Goal: Book appointment/travel/reservation

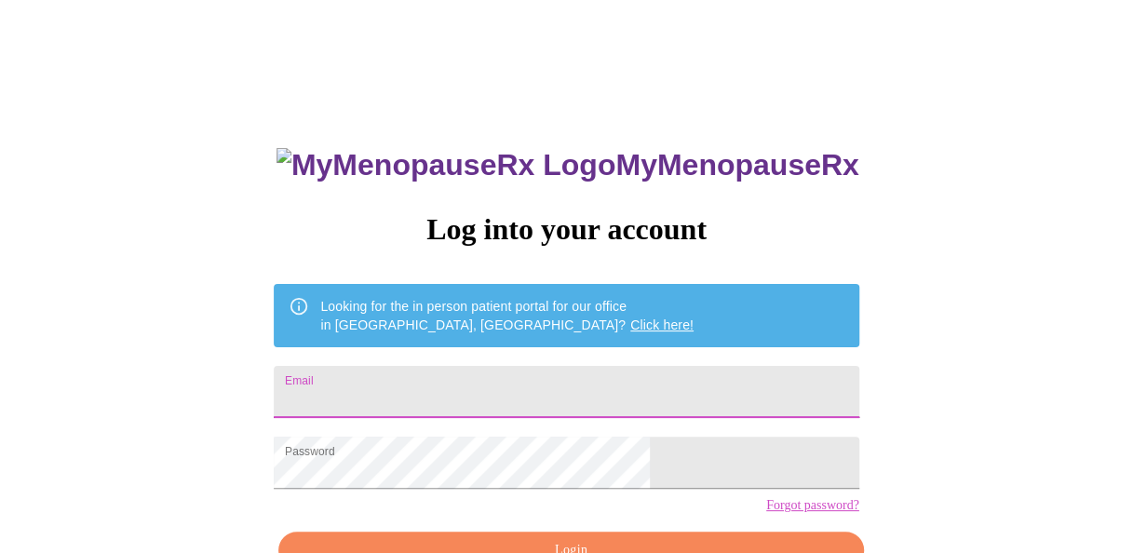
click at [461, 382] on input "Email" at bounding box center [566, 392] width 585 height 52
type input "jeannie.adamson@ey.com"
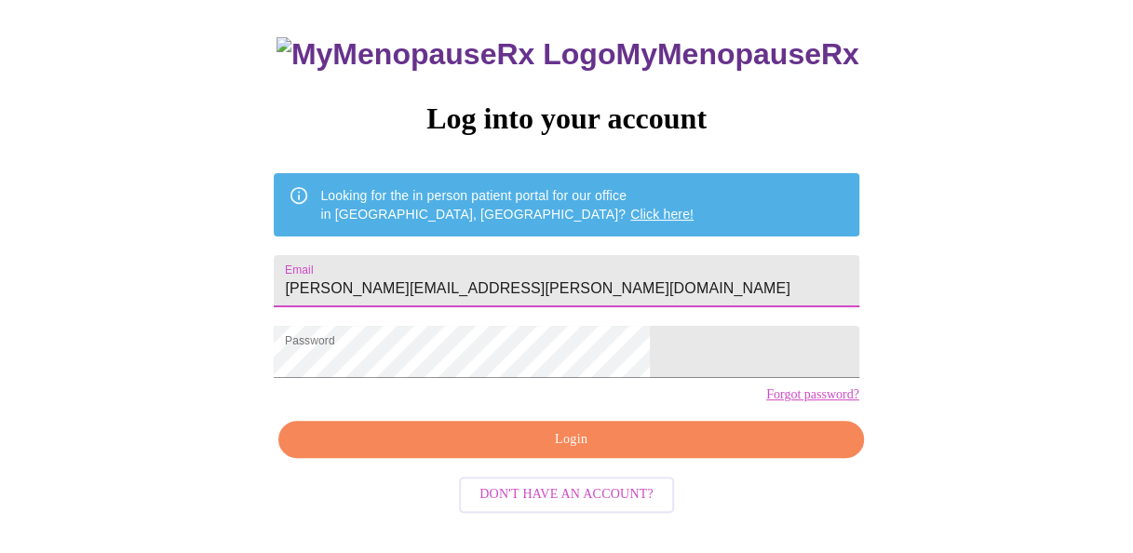
click at [667, 452] on span "Login" at bounding box center [571, 439] width 542 height 23
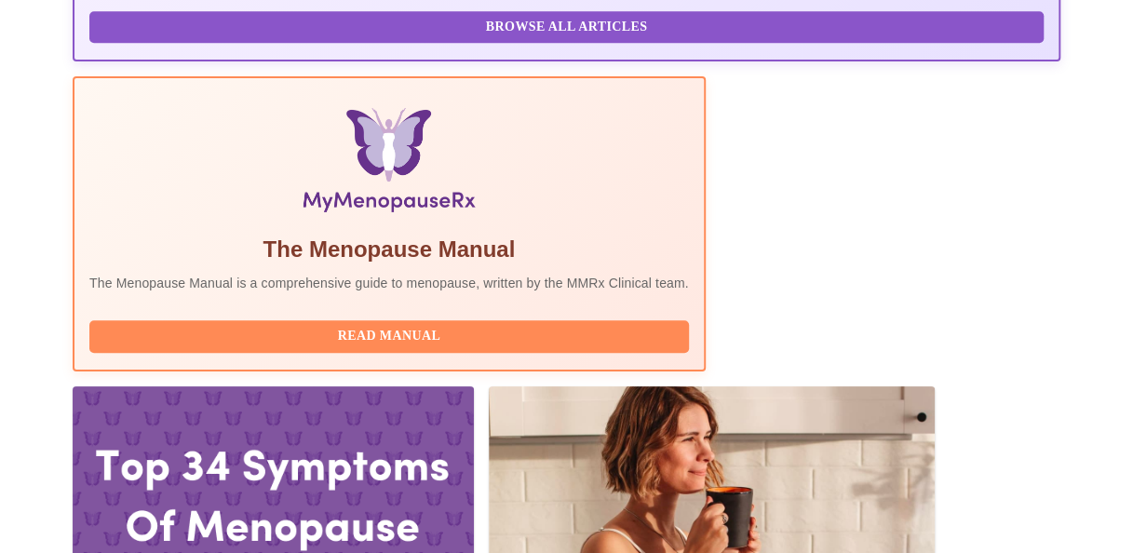
scroll to position [575, 0]
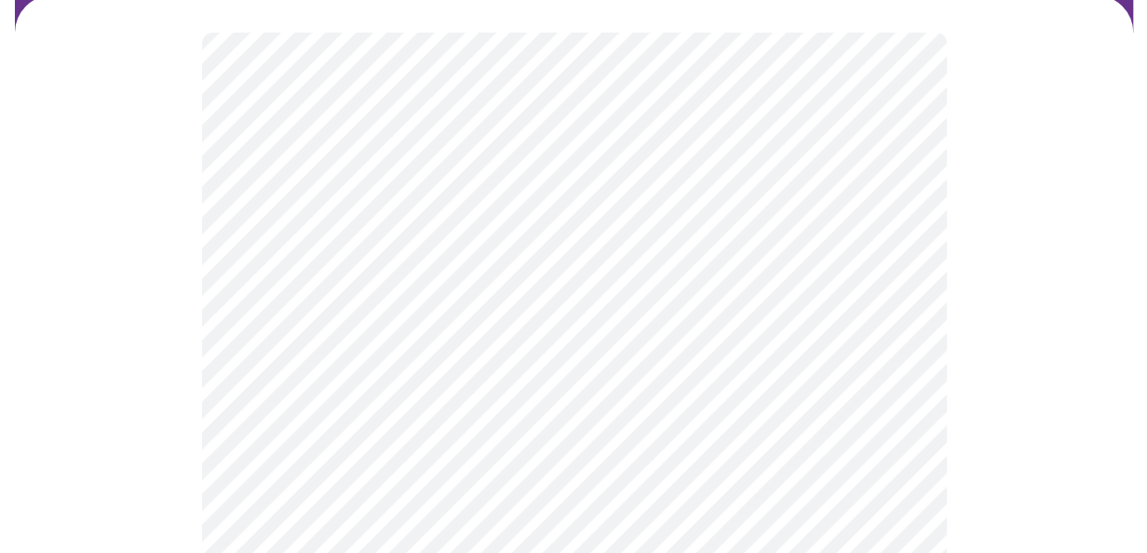
scroll to position [186, 0]
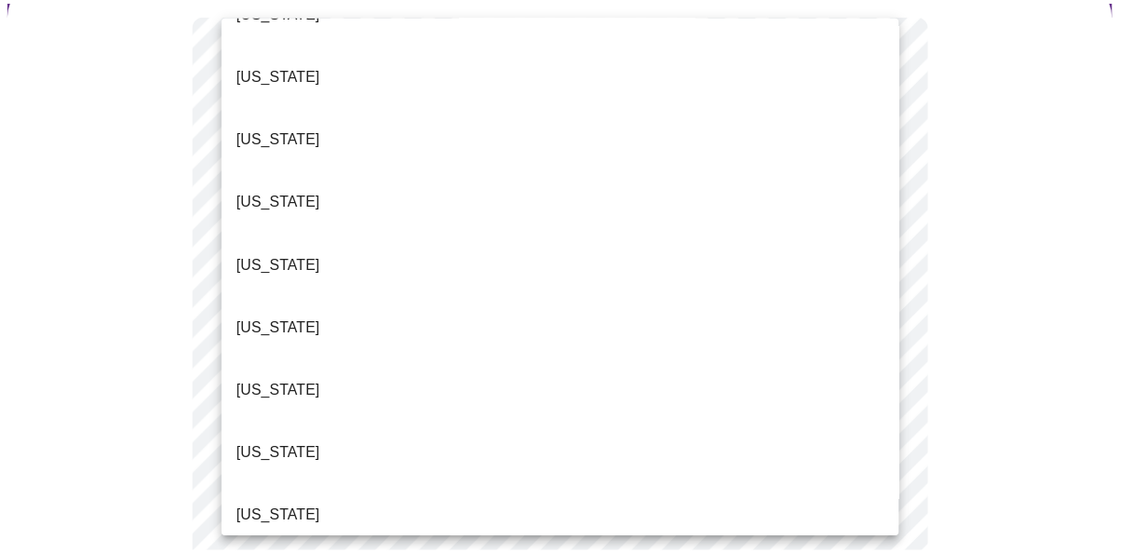
scroll to position [279, 0]
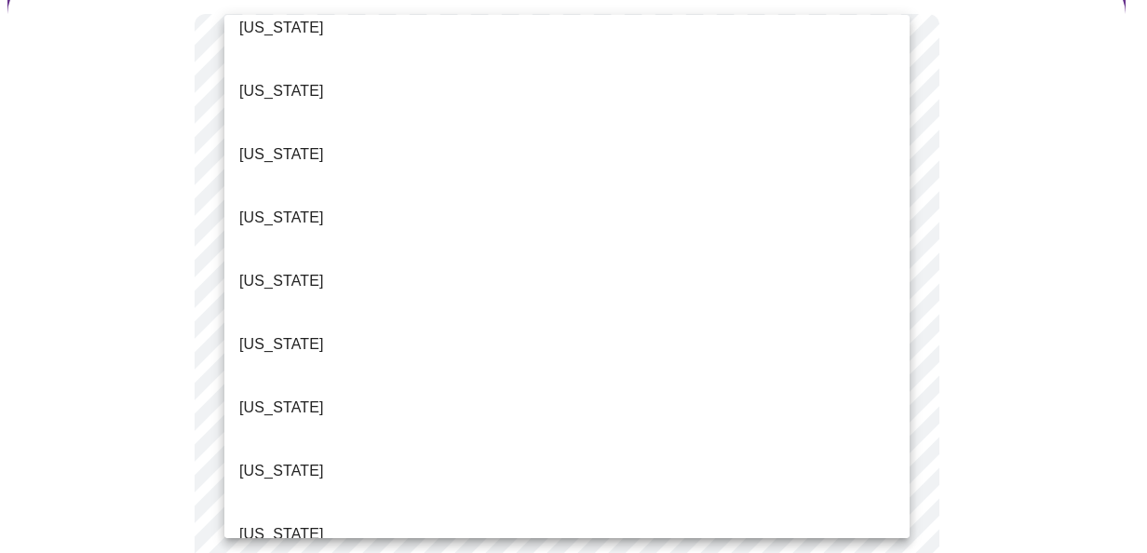
click at [273, 503] on li "Illinois" at bounding box center [566, 534] width 685 height 63
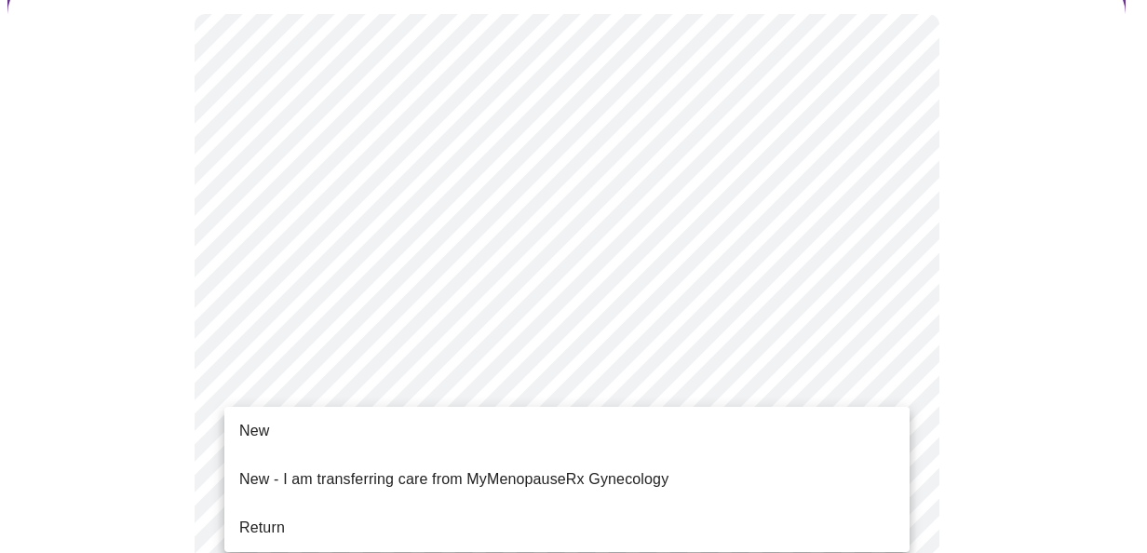
drag, startPoint x: 380, startPoint y: 469, endPoint x: 404, endPoint y: 461, distance: 25.6
click at [380, 469] on p "New - I am transferring care from MyMenopauseRx Gynecology" at bounding box center [453, 479] width 429 height 22
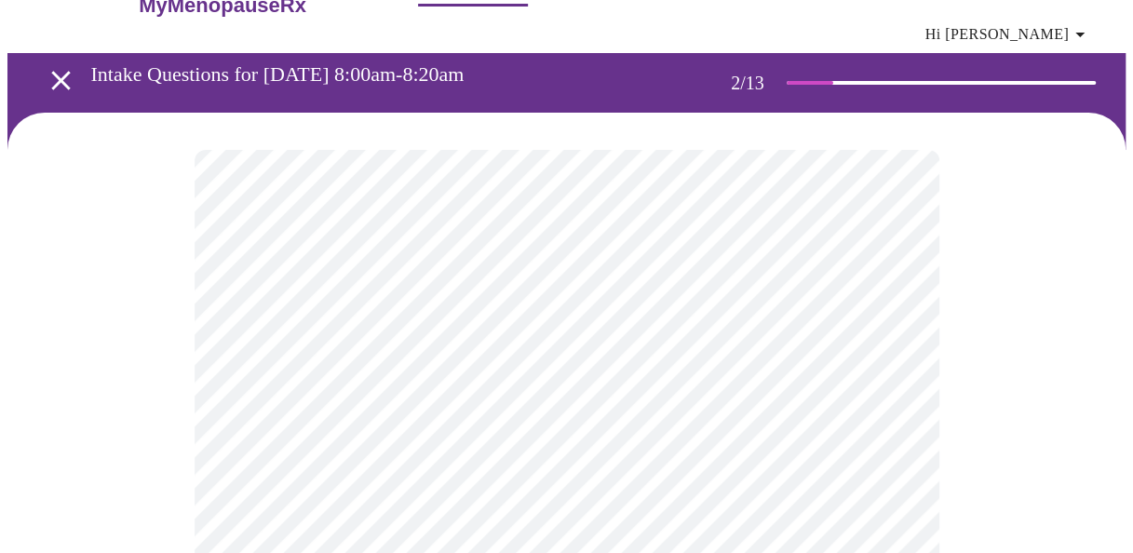
scroll to position [93, 0]
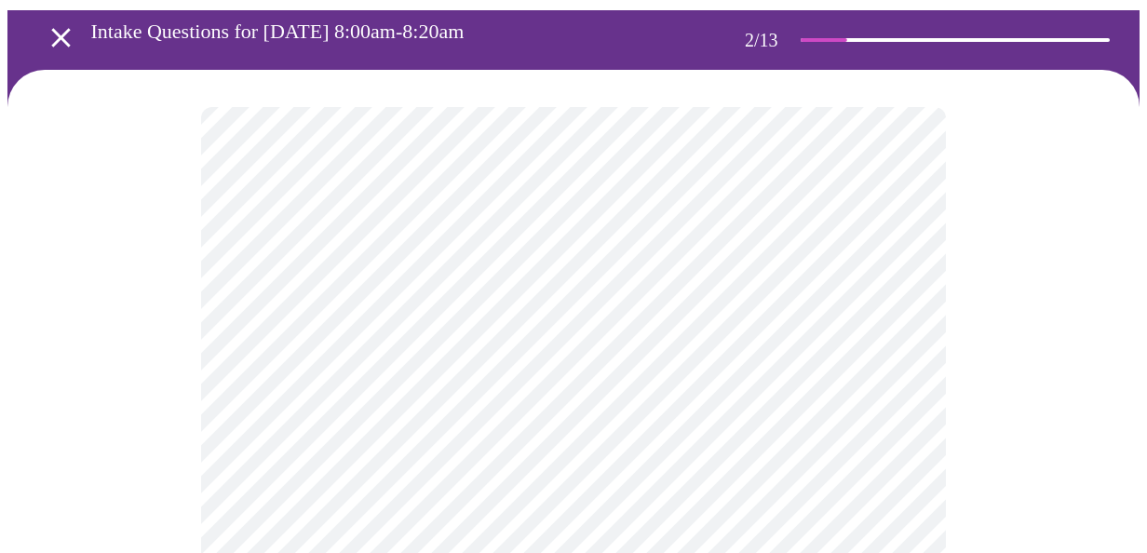
click at [713, 320] on body "MyMenopauseRx Appointments Messaging Labs Uploads Medications Community Refer a…" at bounding box center [573, 486] width 1132 height 1144
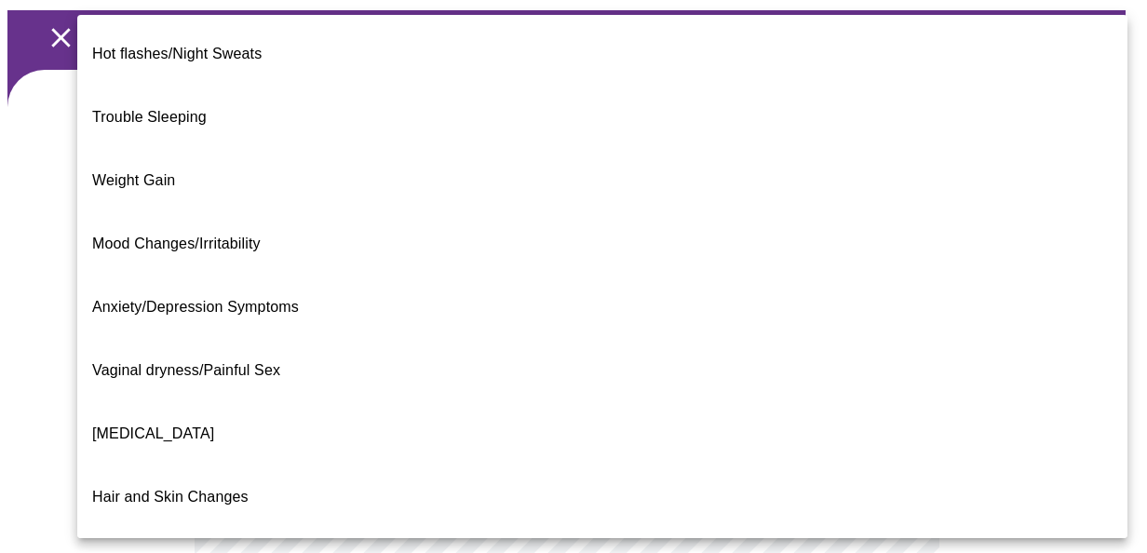
click at [151, 172] on span "Weight Gain" at bounding box center [133, 180] width 83 height 16
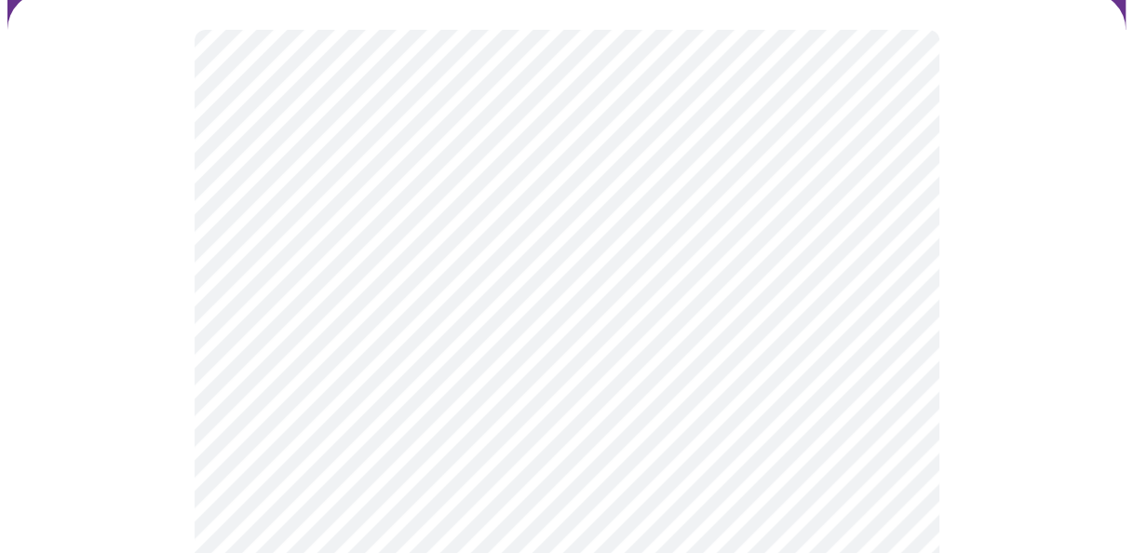
scroll to position [279, 0]
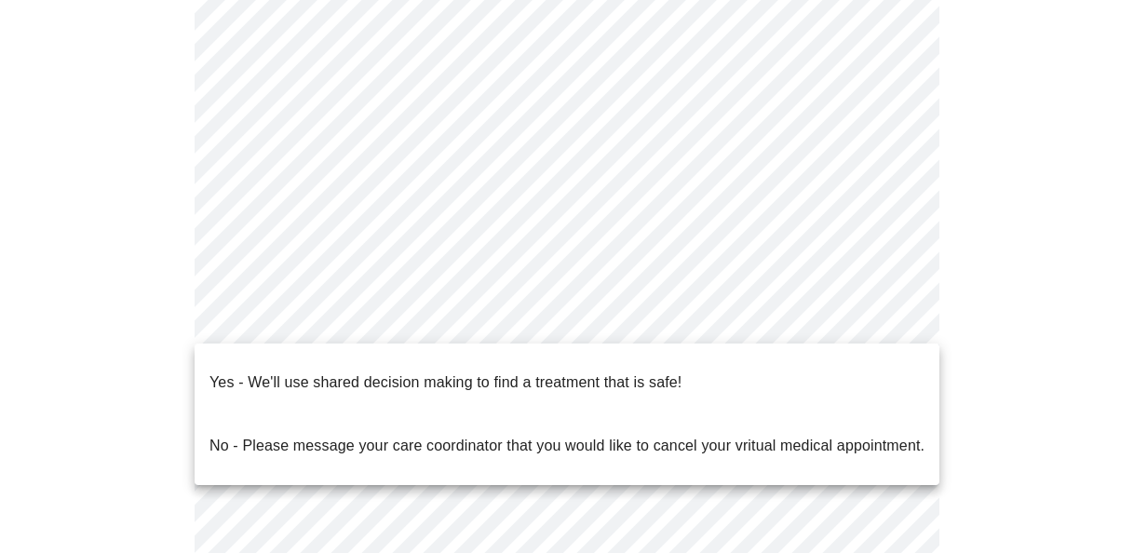
click at [453, 318] on body "MyMenopauseRx Appointments Messaging Labs Uploads Medications Community Refer a…" at bounding box center [573, 294] width 1132 height 1133
click at [445, 372] on p "Yes - We'll use shared decision making to find a treatment that is safe!" at bounding box center [446, 383] width 472 height 22
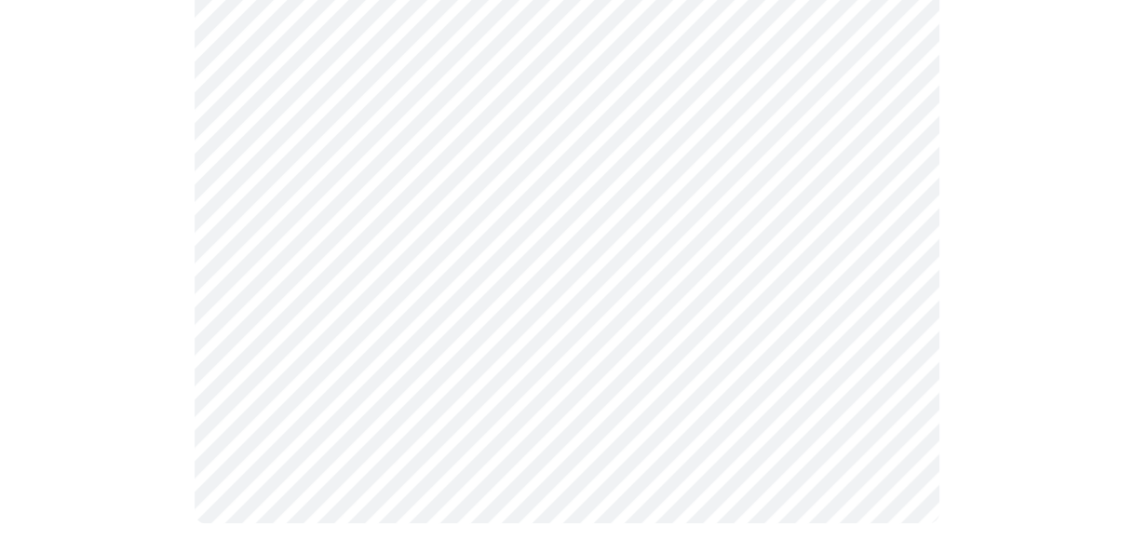
scroll to position [476, 0]
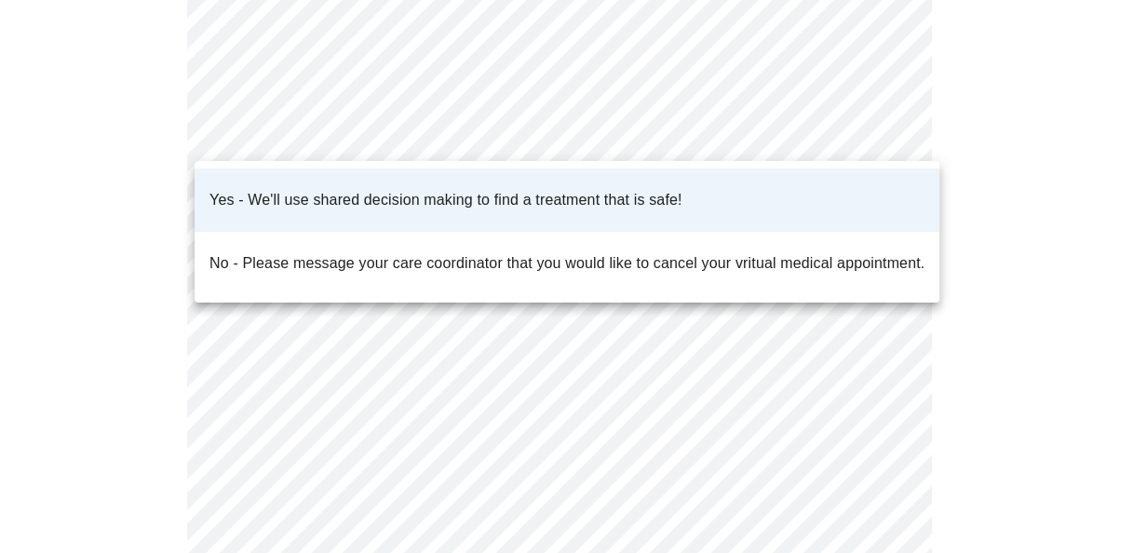
click at [897, 129] on body "MyMenopauseRx Appointments Messaging Labs Uploads Medications Community Refer a…" at bounding box center [566, 93] width 1118 height 1122
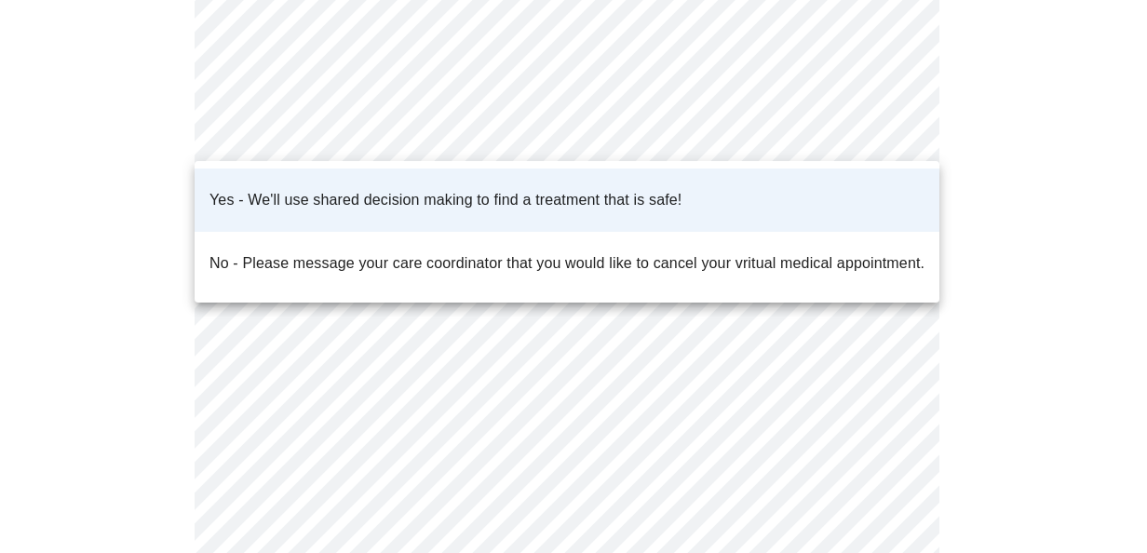
click at [1022, 322] on div at bounding box center [573, 276] width 1147 height 553
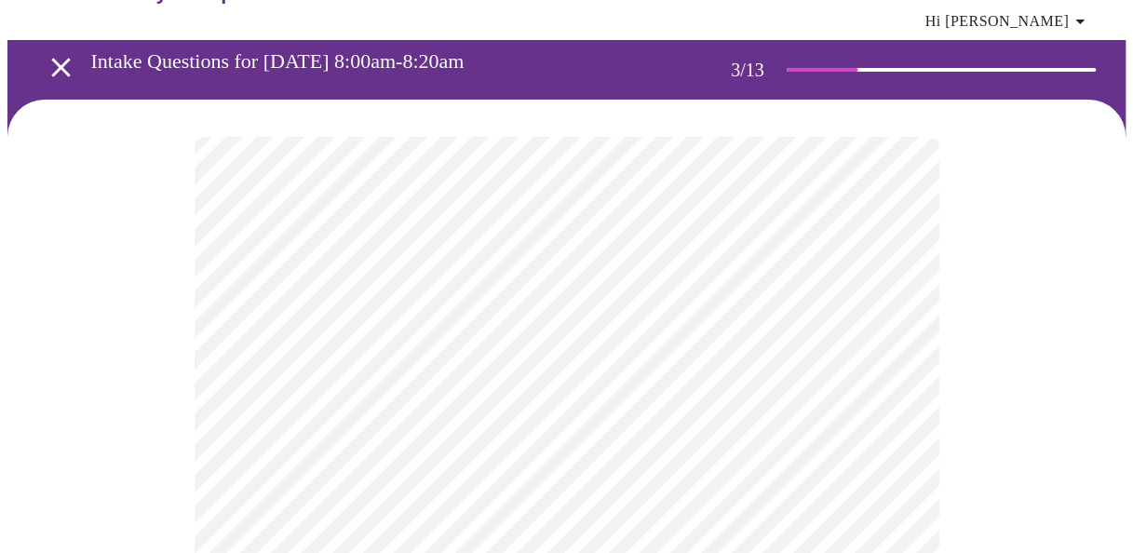
scroll to position [93, 0]
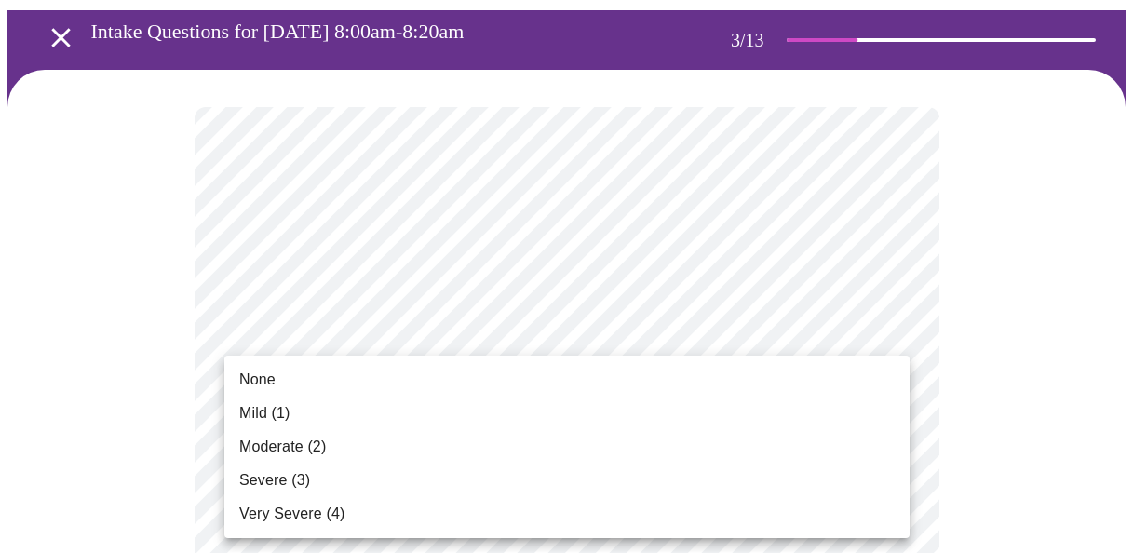
click at [628, 457] on li "Moderate (2)" at bounding box center [566, 447] width 685 height 34
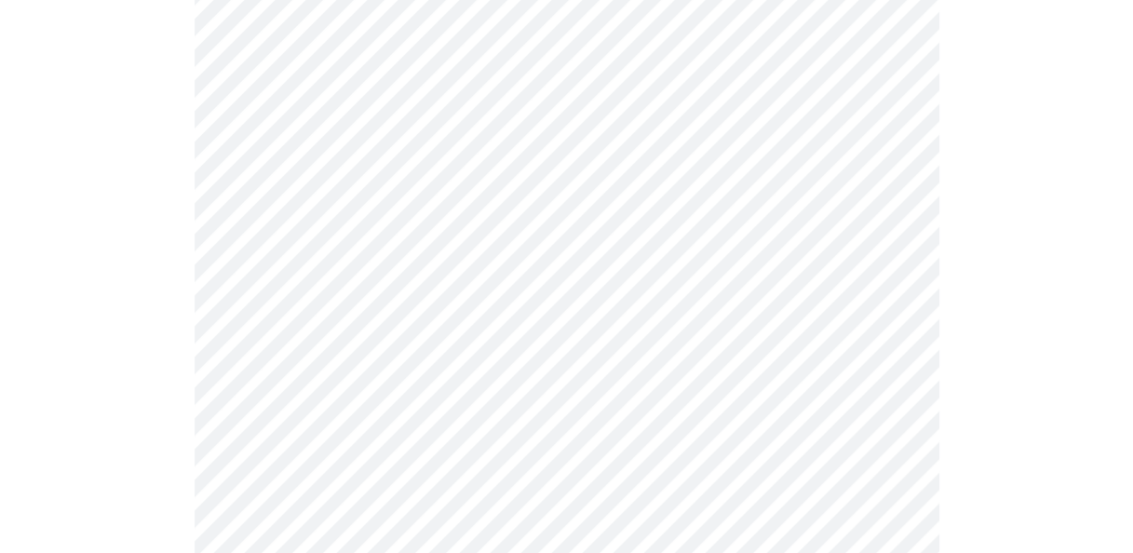
scroll to position [279, 0]
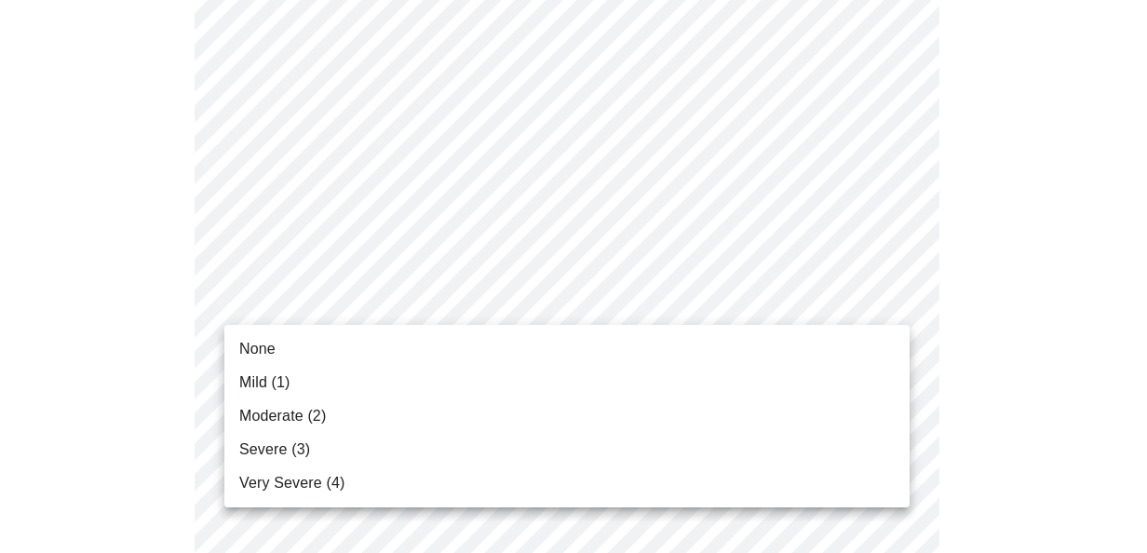
click at [521, 406] on li "Moderate (2)" at bounding box center [566, 416] width 685 height 34
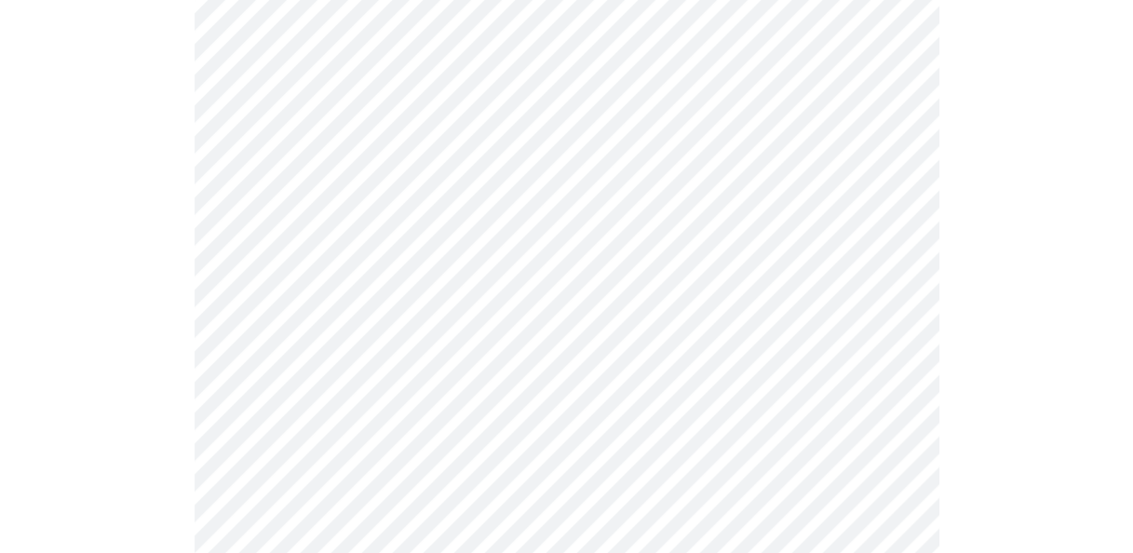
scroll to position [466, 0]
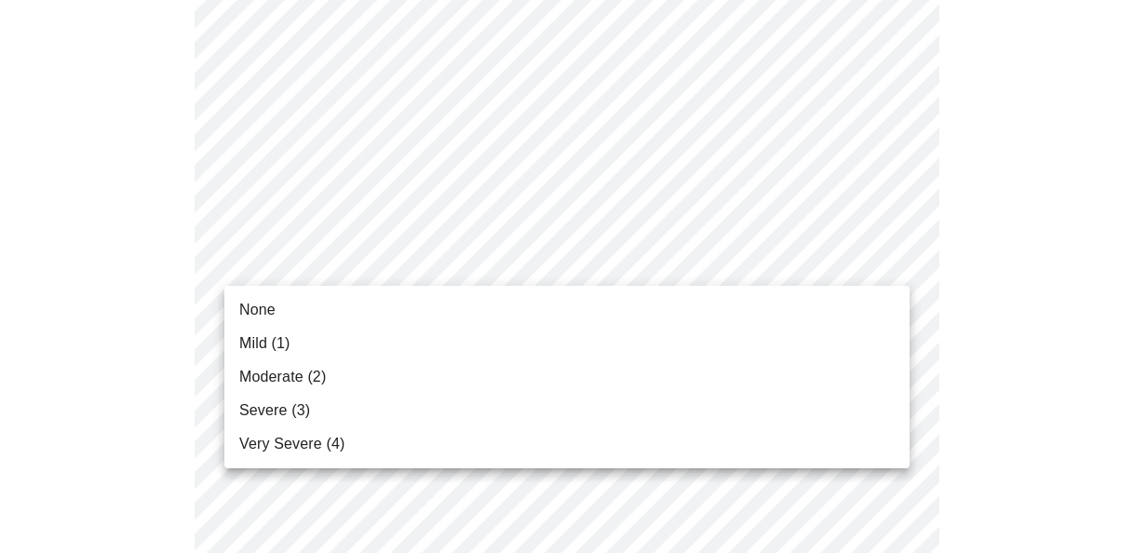
click at [443, 377] on li "Moderate (2)" at bounding box center [566, 377] width 685 height 34
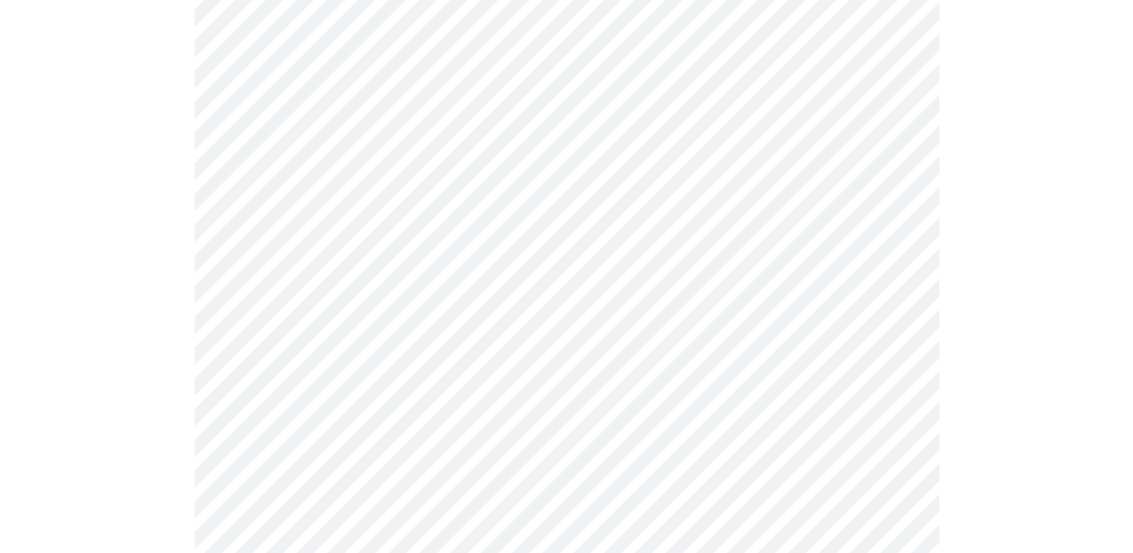
scroll to position [559, 0]
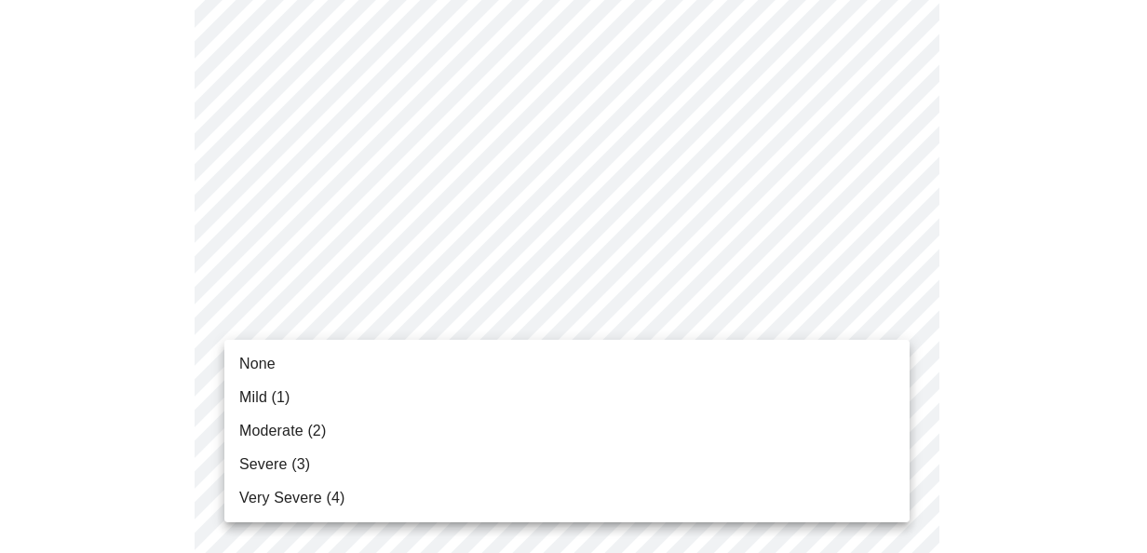
click at [384, 434] on li "Moderate (2)" at bounding box center [566, 431] width 685 height 34
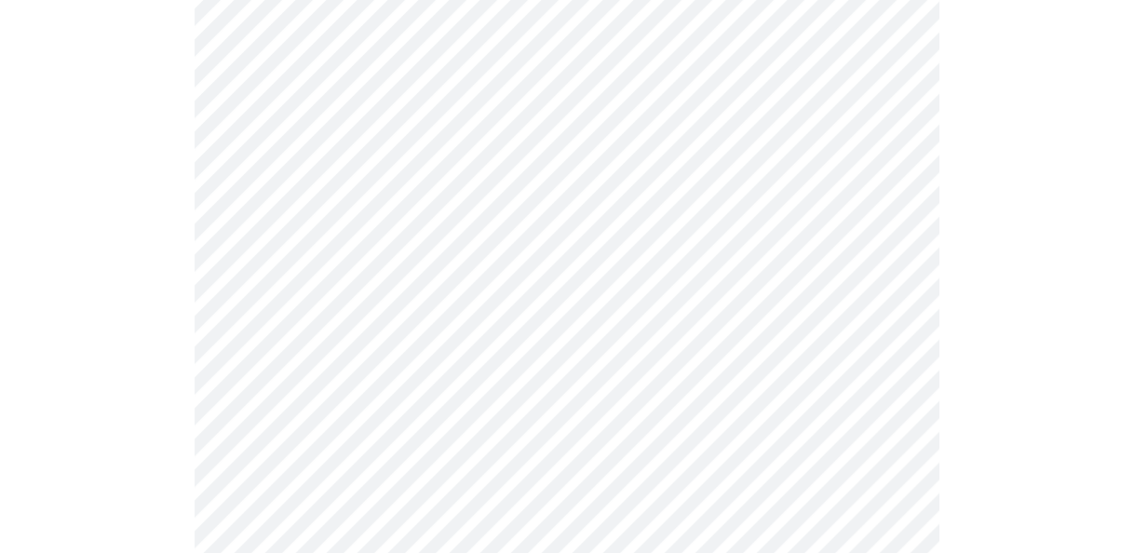
scroll to position [652, 0]
click at [428, 341] on body "MyMenopauseRx Appointments Messaging Labs Uploads Medications Community Refer a…" at bounding box center [566, 555] width 1118 height 2399
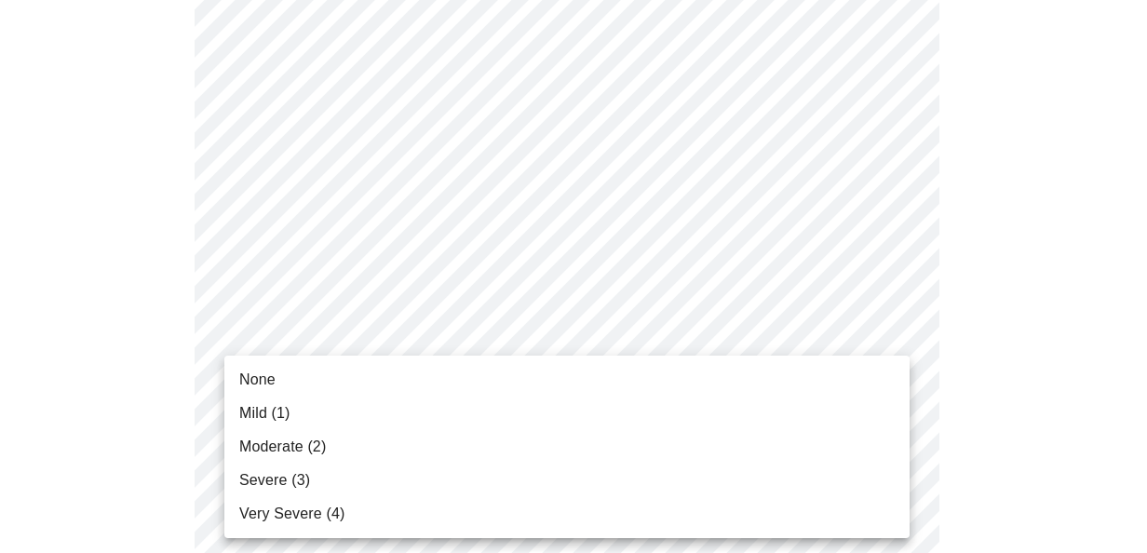
click at [386, 441] on li "Moderate (2)" at bounding box center [566, 447] width 685 height 34
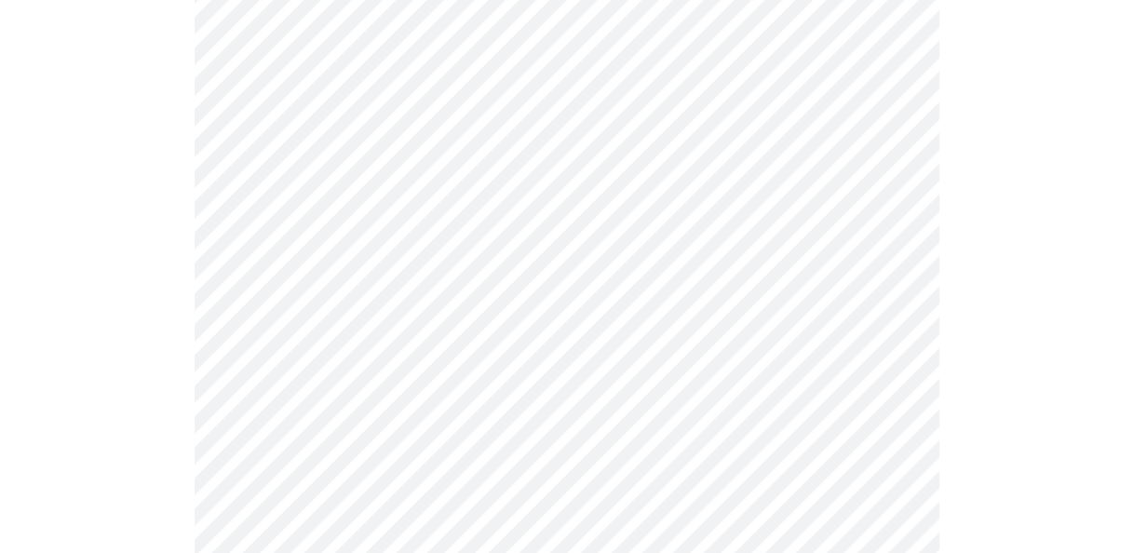
scroll to position [745, 0]
click at [417, 370] on body "MyMenopauseRx Appointments Messaging Labs Uploads Medications Community Refer a…" at bounding box center [566, 448] width 1118 height 2373
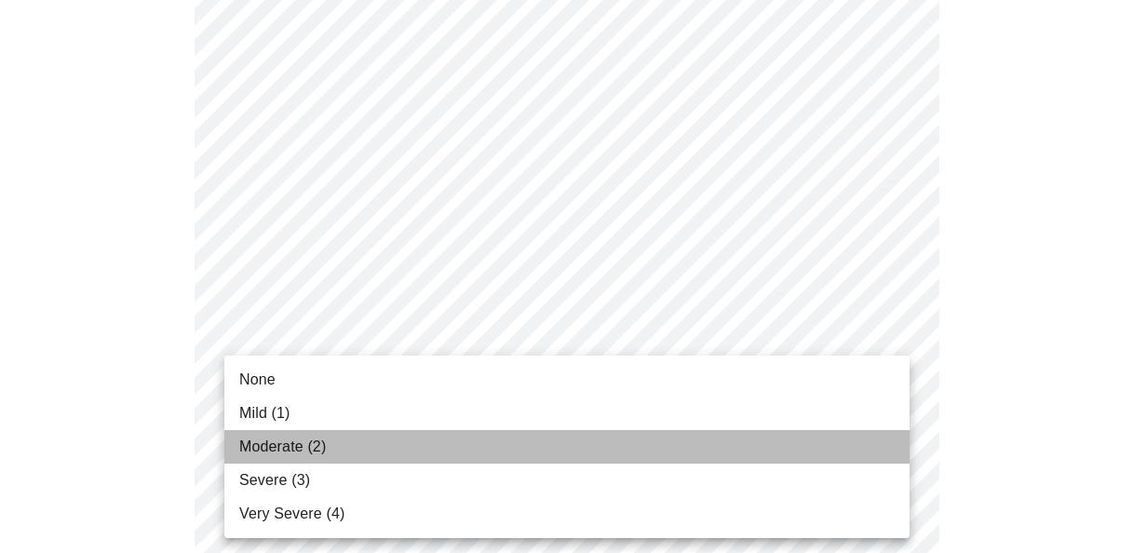
click at [374, 451] on li "Moderate (2)" at bounding box center [566, 447] width 685 height 34
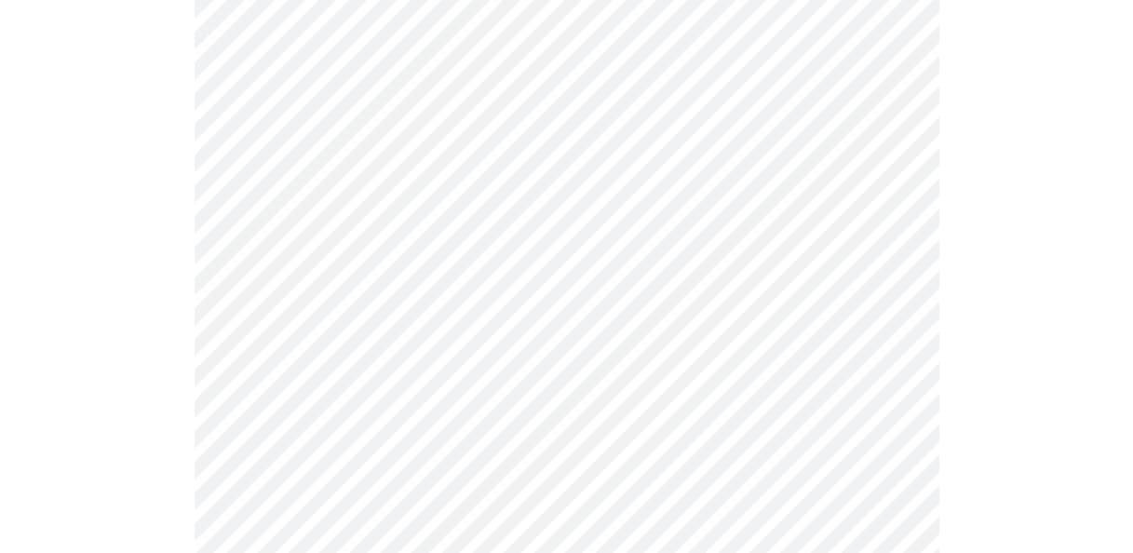
scroll to position [931, 0]
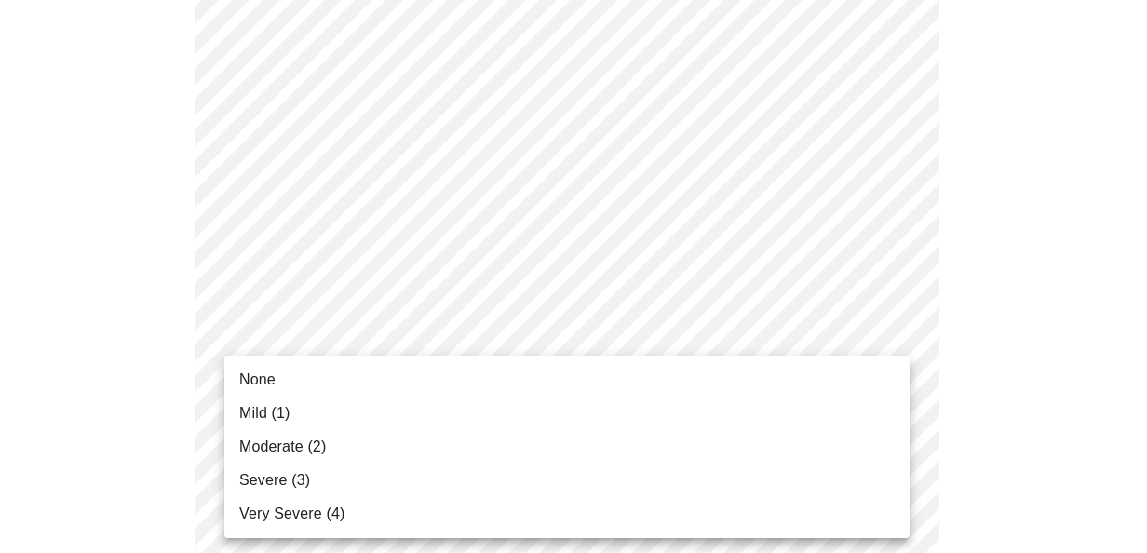
click at [408, 332] on body "MyMenopauseRx Appointments Messaging Labs Uploads Medications Community Refer a…" at bounding box center [573, 249] width 1132 height 2347
click at [418, 441] on li "Moderate (2)" at bounding box center [566, 447] width 685 height 34
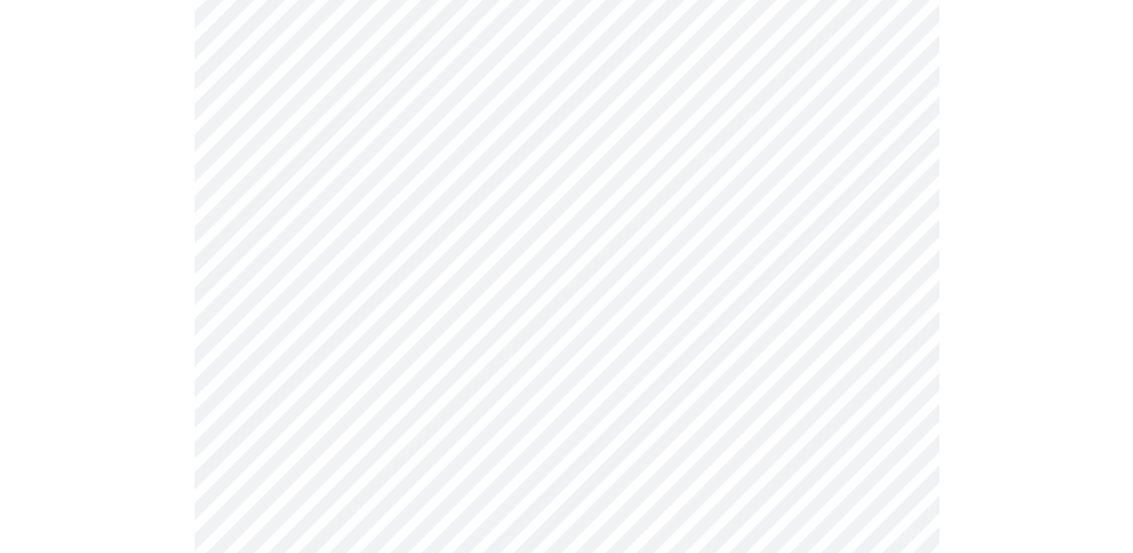
scroll to position [1117, 0]
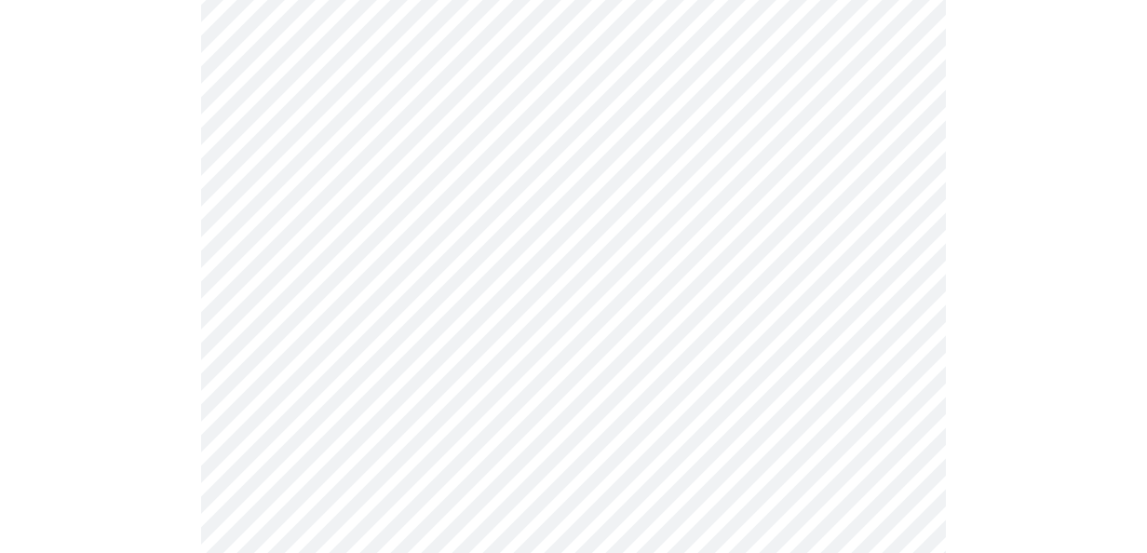
click at [404, 296] on body "MyMenopauseRx Appointments Messaging Labs Uploads Medications Community Refer a…" at bounding box center [573, 50] width 1132 height 2321
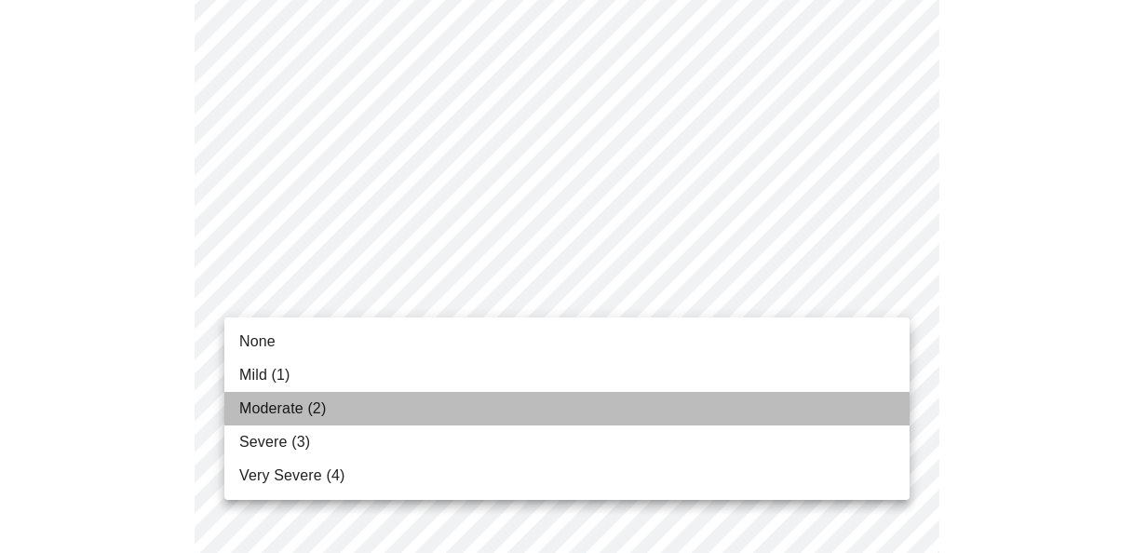
click at [386, 412] on li "Moderate (2)" at bounding box center [566, 409] width 685 height 34
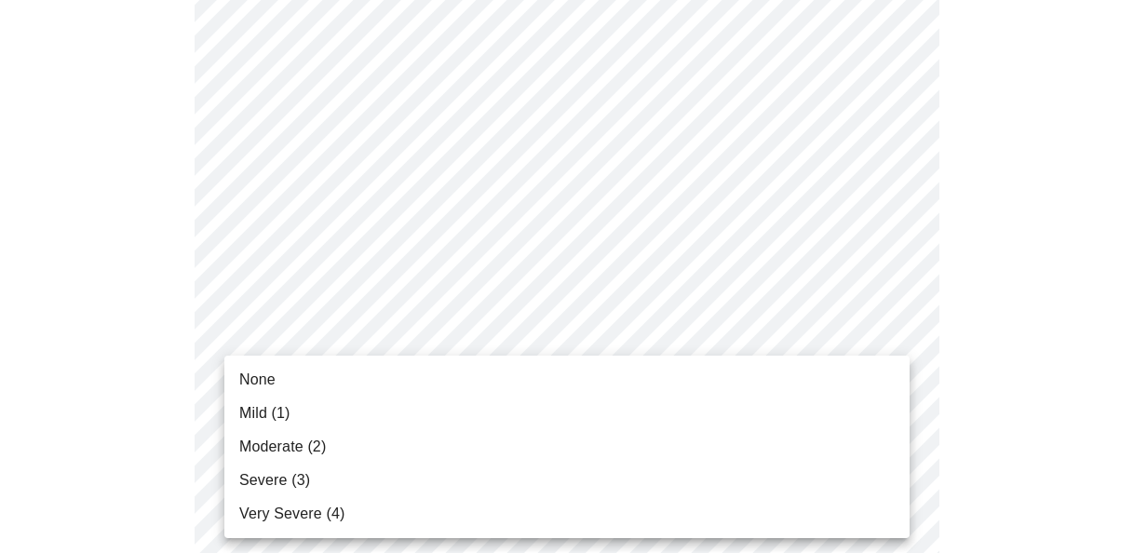
click at [473, 420] on body "MyMenopauseRx Appointments Messaging Labs Uploads Medications Community Refer a…" at bounding box center [573, 37] width 1132 height 2295
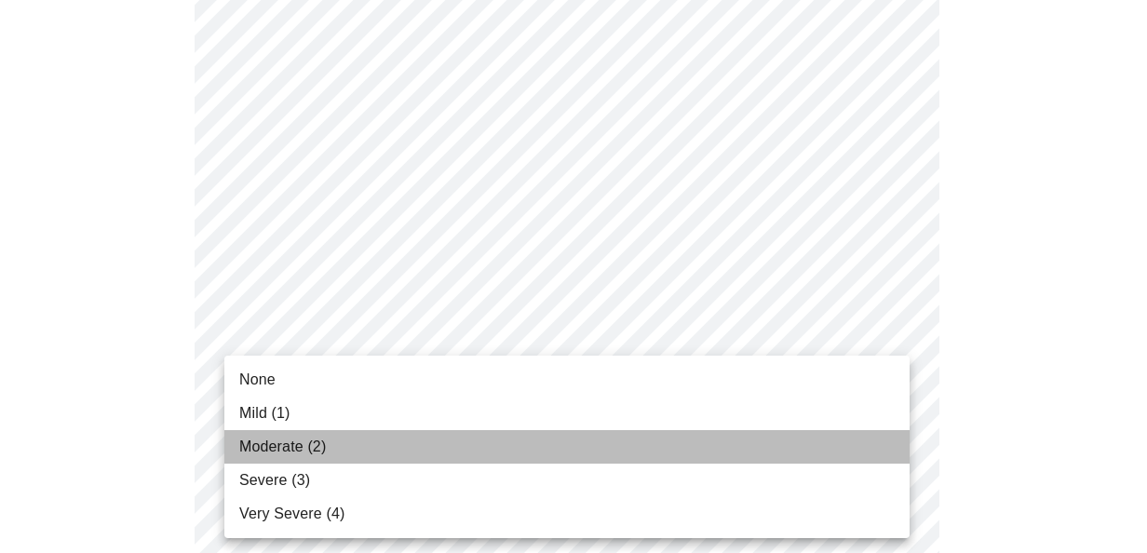
click at [414, 439] on li "Moderate (2)" at bounding box center [566, 447] width 685 height 34
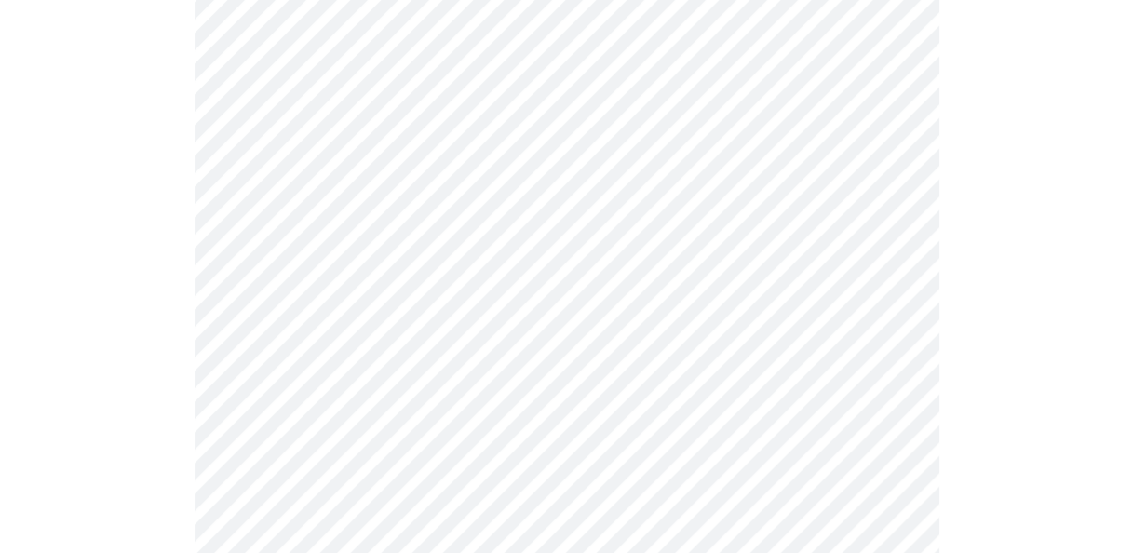
scroll to position [1397, 0]
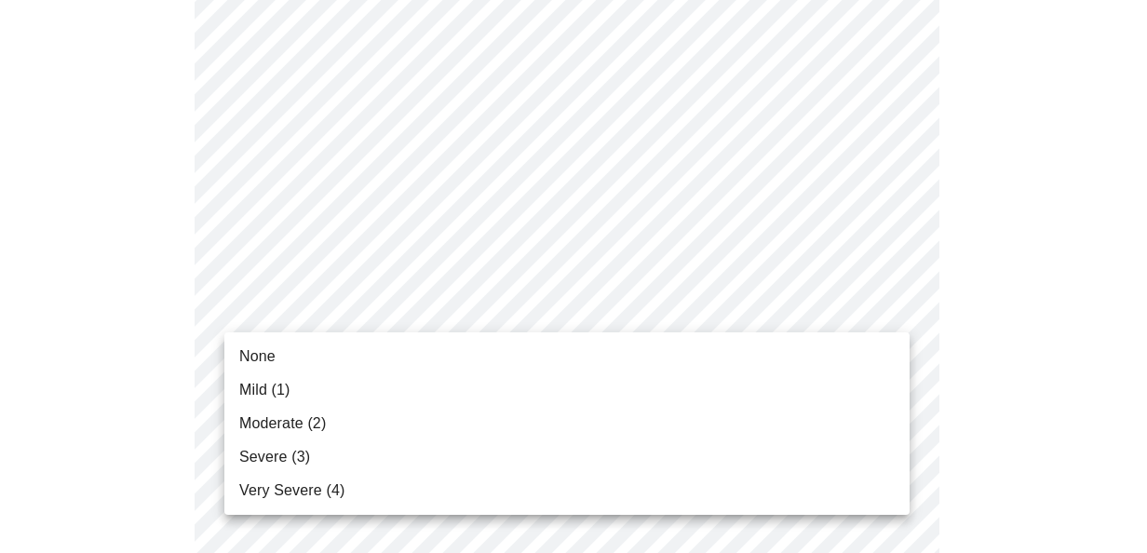
click at [403, 399] on li "Mild (1)" at bounding box center [566, 390] width 685 height 34
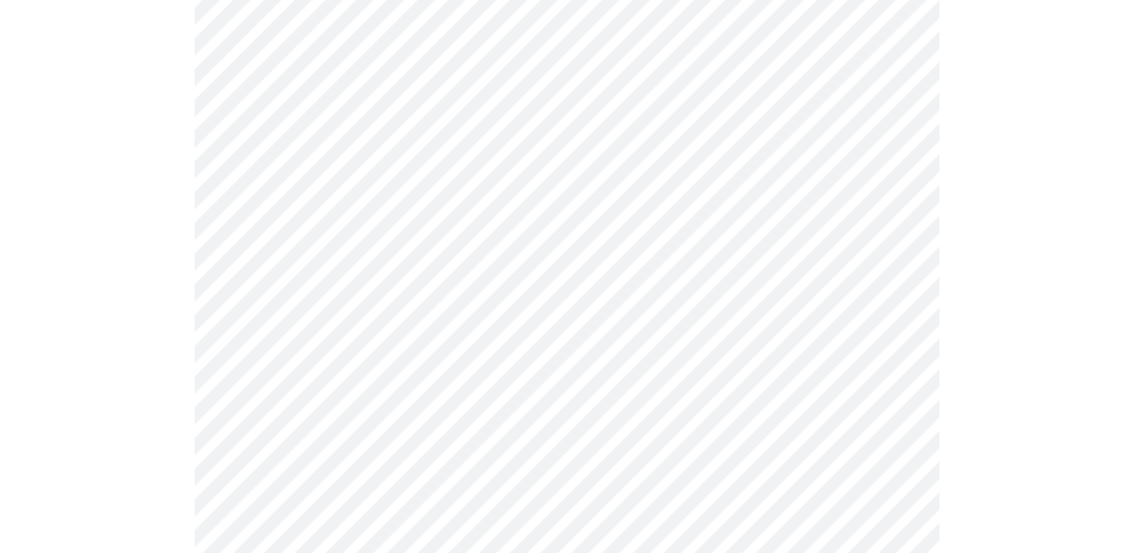
scroll to position [1583, 0]
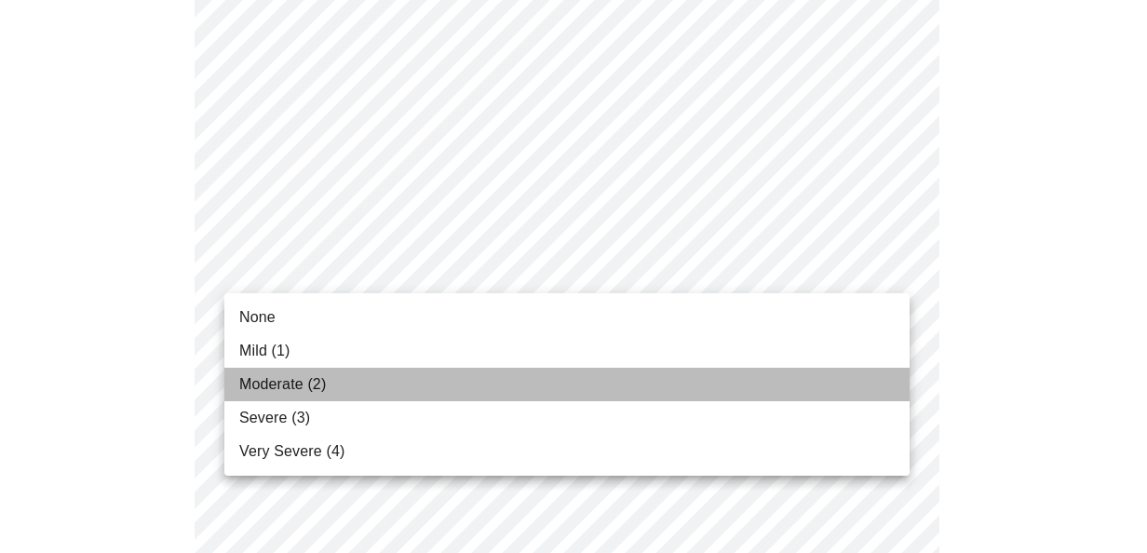
click at [401, 382] on li "Moderate (2)" at bounding box center [566, 385] width 685 height 34
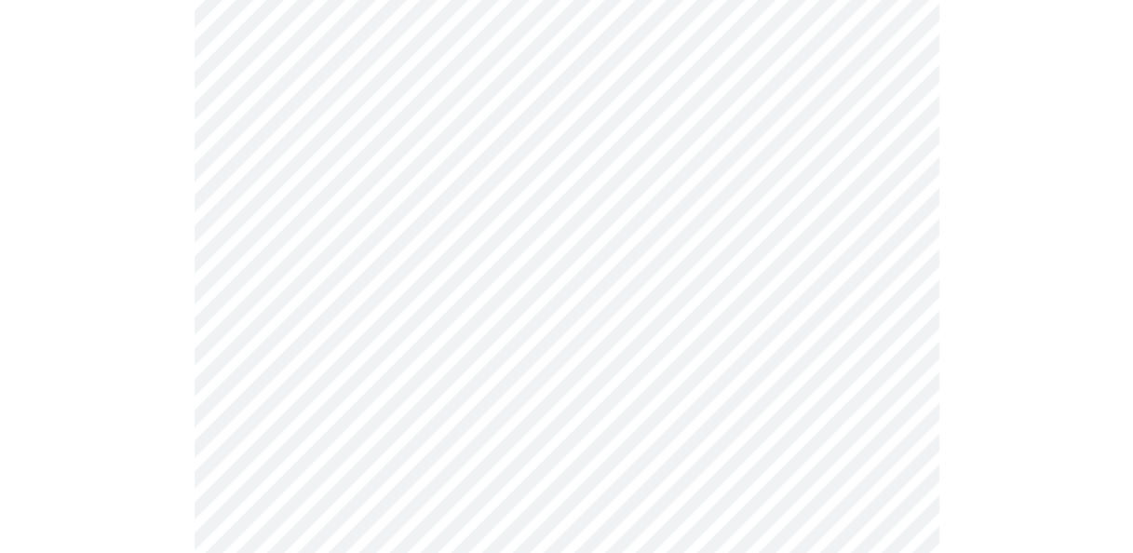
scroll to position [838, 0]
click at [508, 324] on body "MyMenopauseRx Appointments Messaging Labs Uploads Medications Community Refer a…" at bounding box center [566, 99] width 1118 height 1861
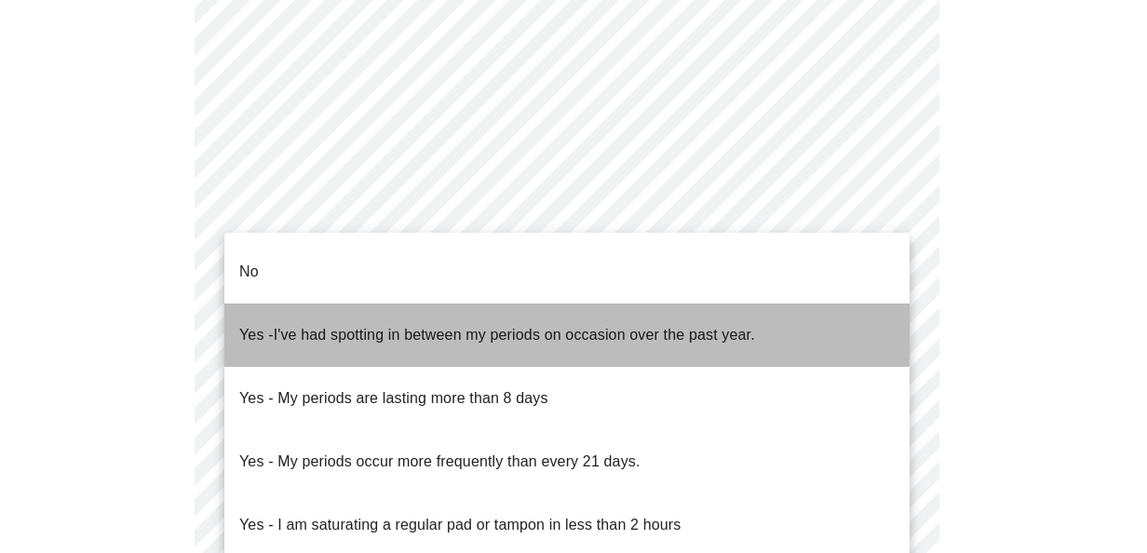
click at [462, 327] on span "I've had spotting in between my periods on occasion over the past year." at bounding box center [514, 335] width 481 height 16
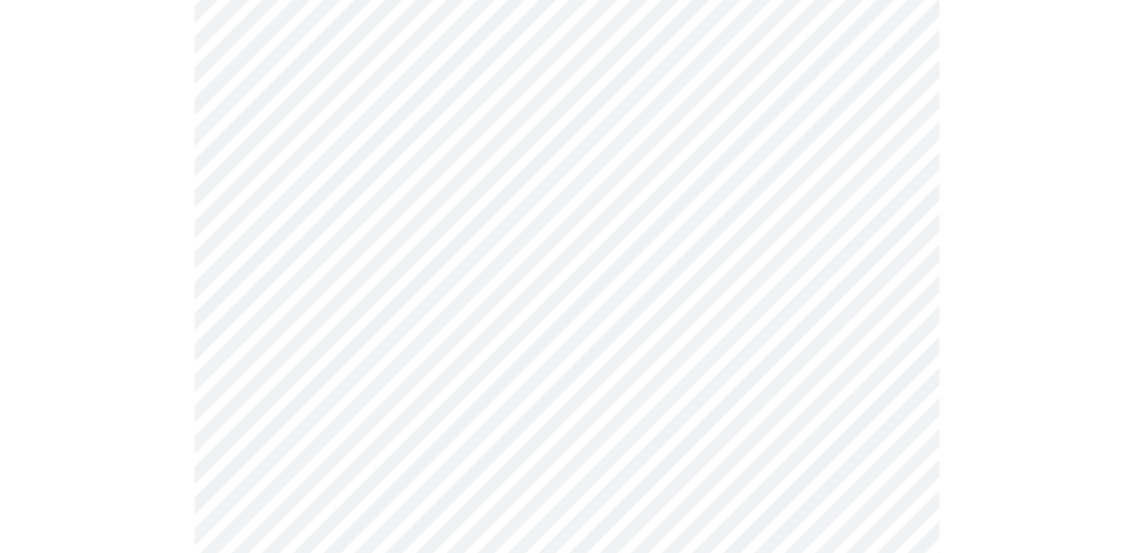
scroll to position [1024, 0]
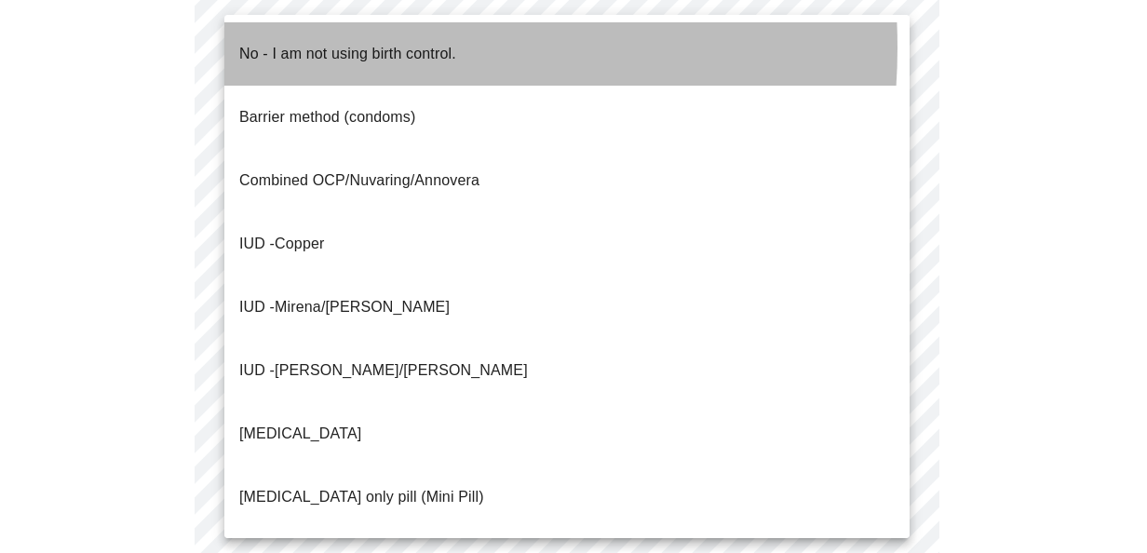
click at [327, 47] on p "No - I am not using birth control." at bounding box center [347, 54] width 217 height 22
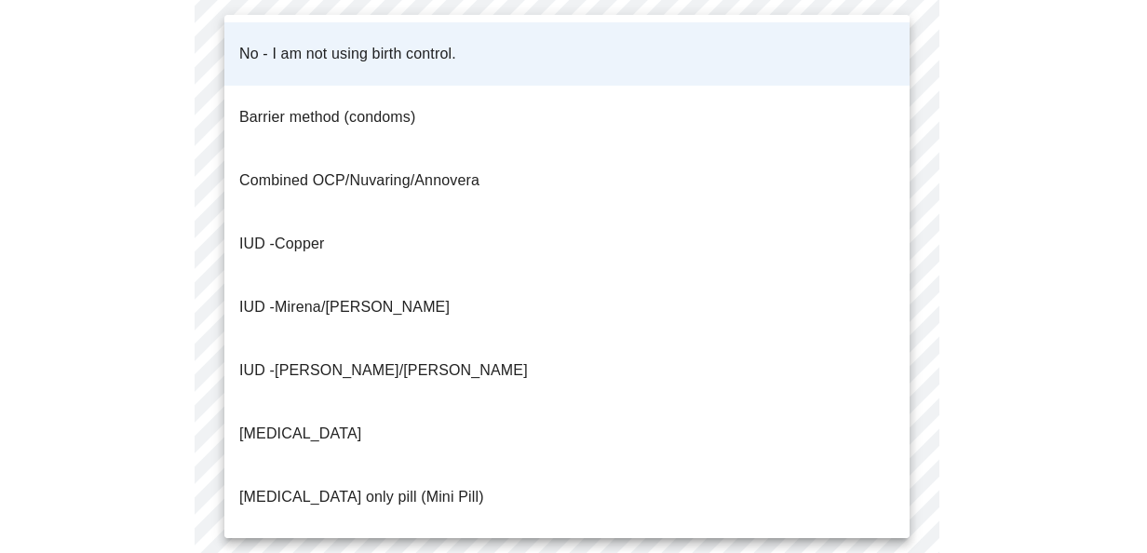
click at [372, 486] on p "Progesterone only pill (Mini Pill)" at bounding box center [361, 497] width 245 height 22
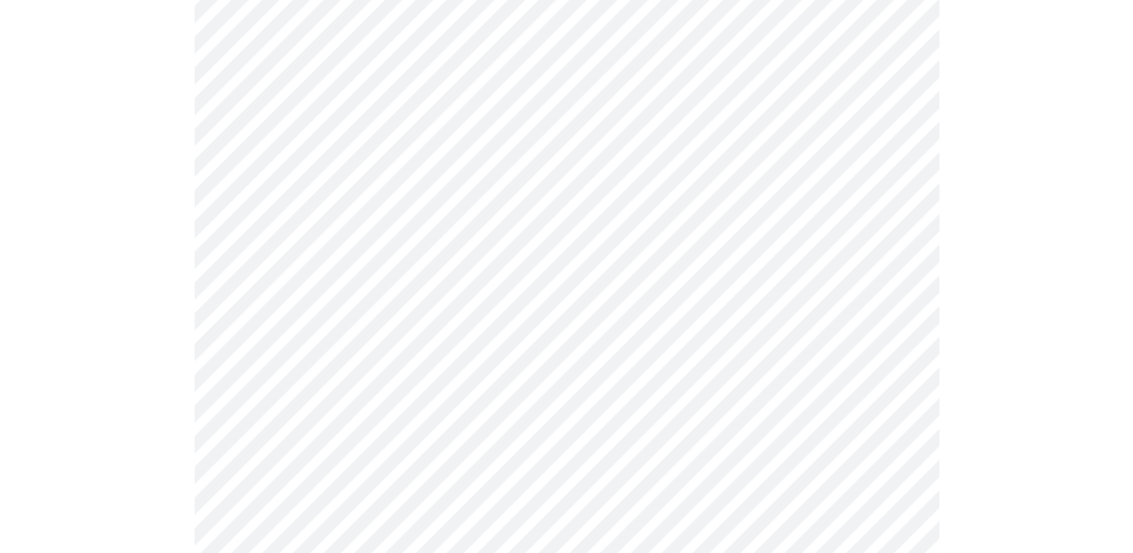
scroll to position [0, 0]
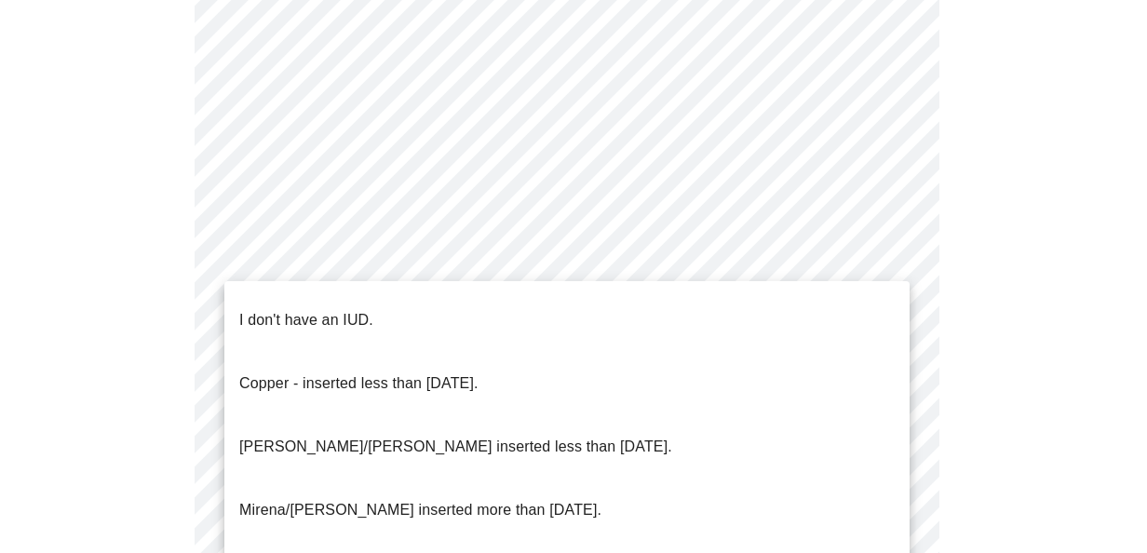
click at [328, 309] on p "I don't have an IUD." at bounding box center [306, 320] width 134 height 22
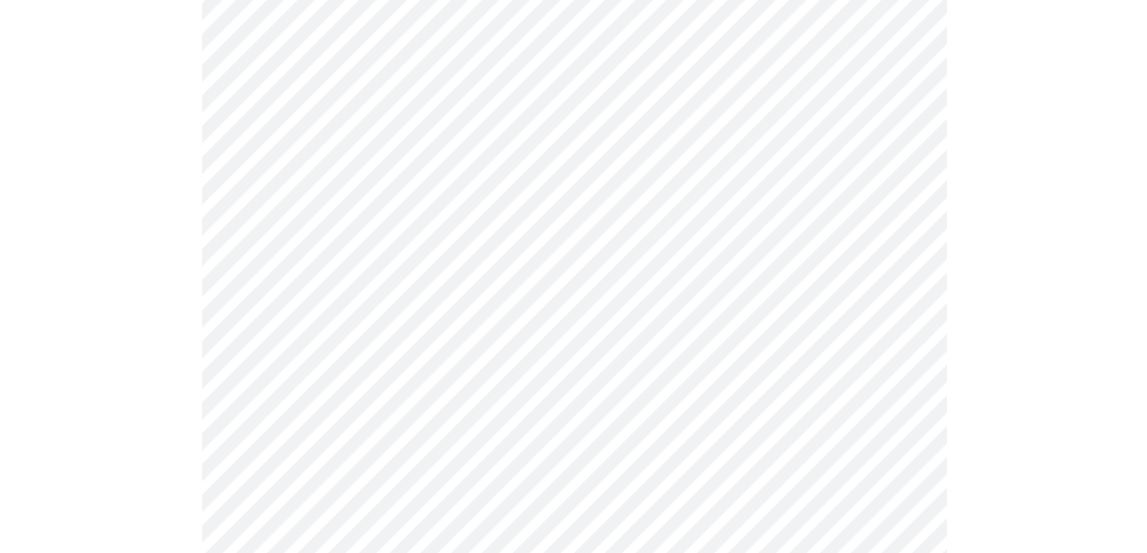
scroll to position [1275, 0]
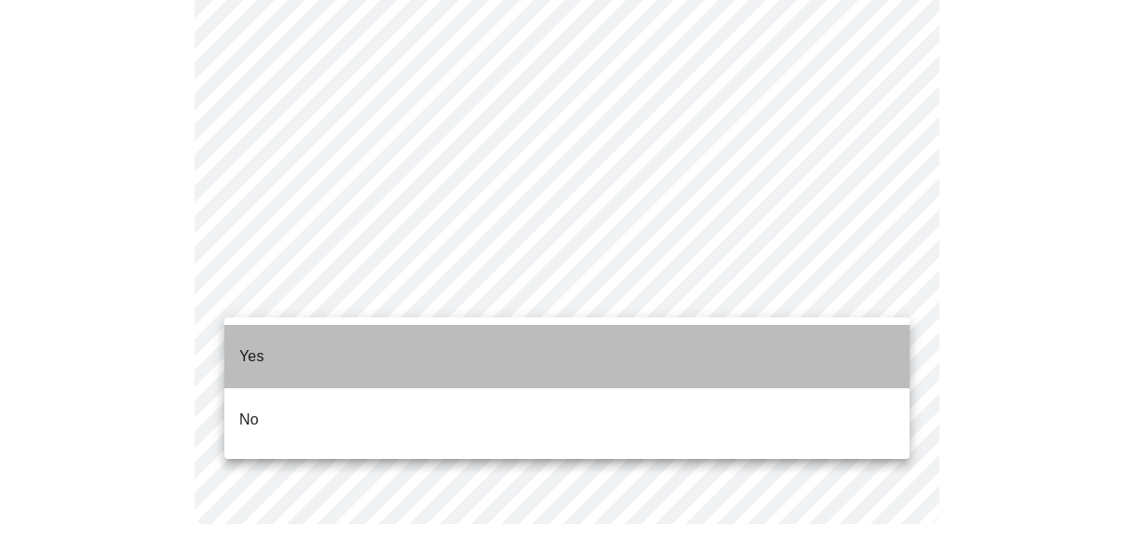
click at [341, 354] on li "Yes" at bounding box center [566, 356] width 685 height 63
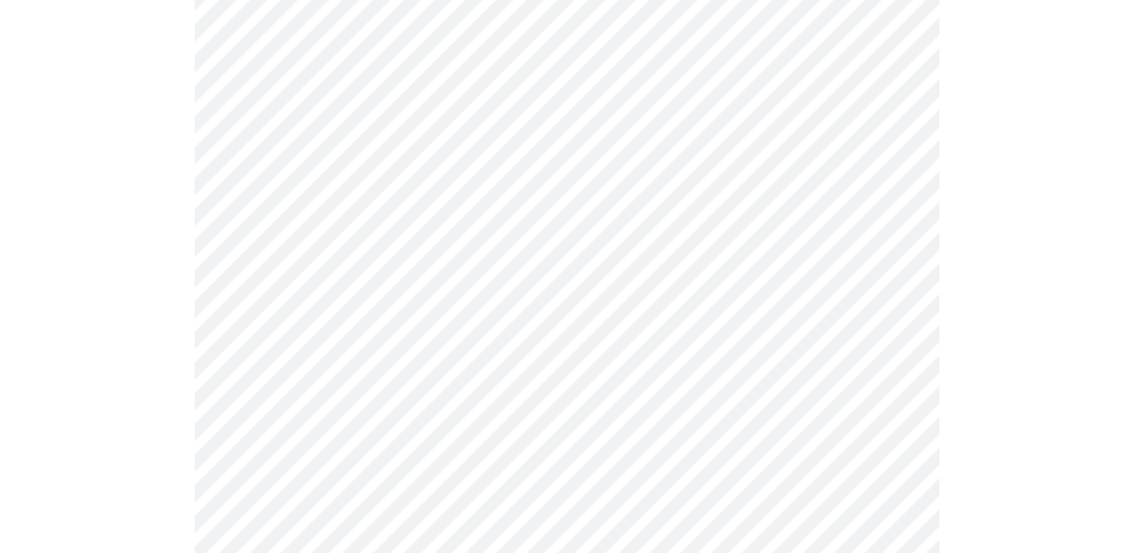
scroll to position [4935, 0]
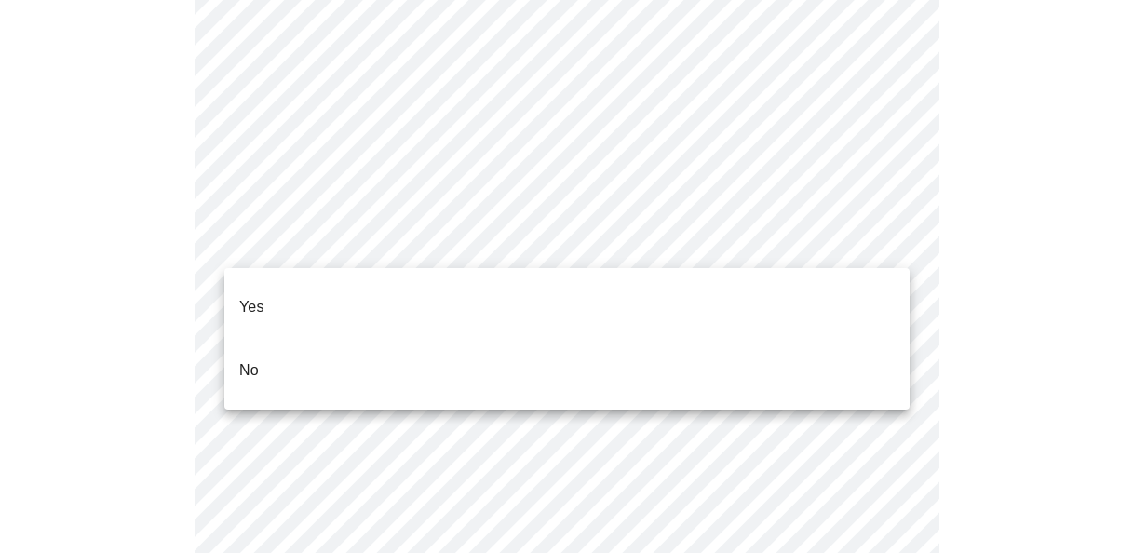
click at [488, 345] on li "No" at bounding box center [566, 370] width 685 height 63
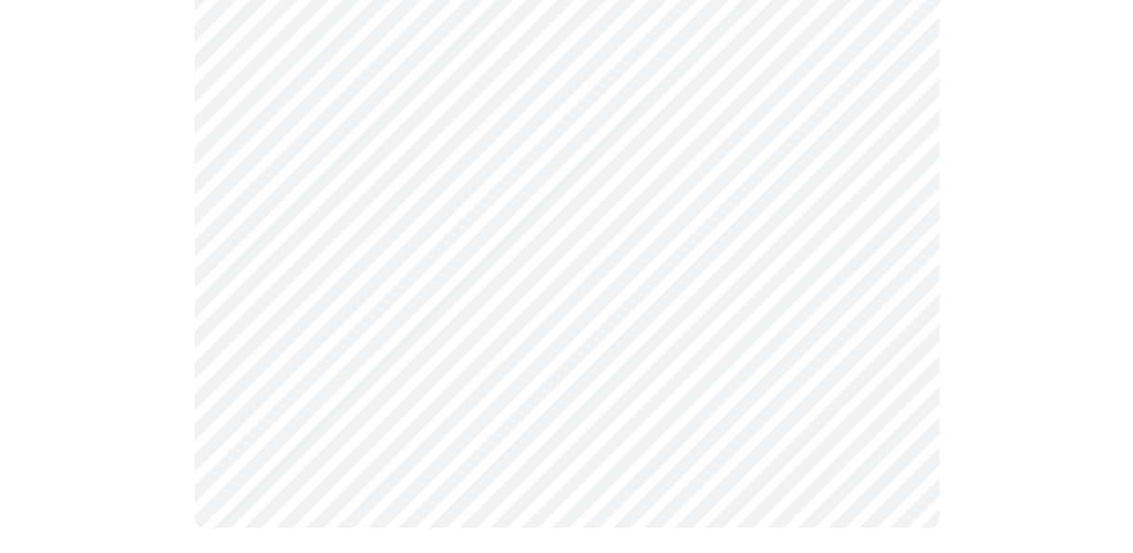
scroll to position [980, 0]
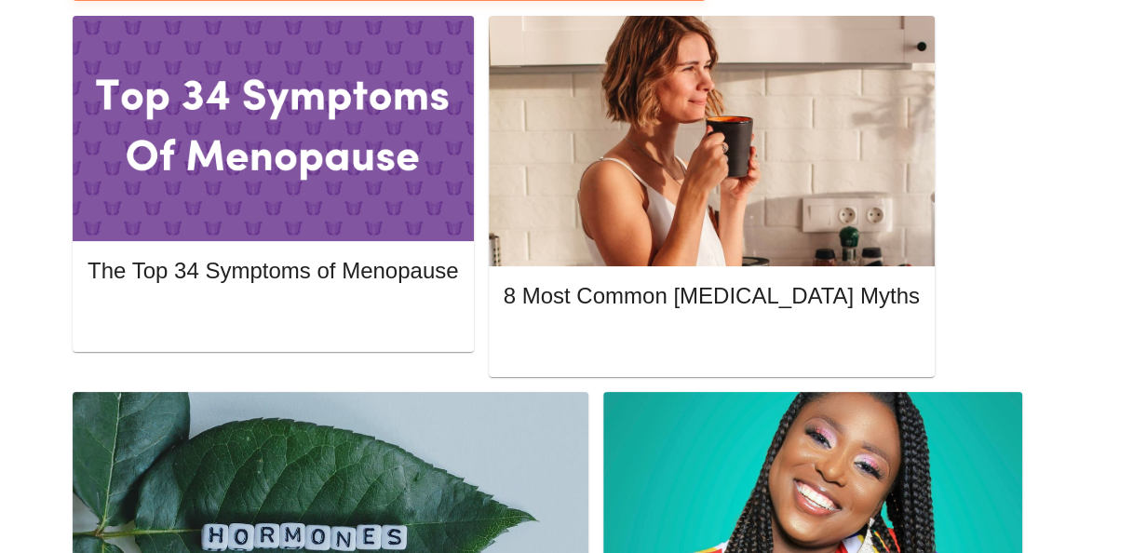
scroll to position [942, 0]
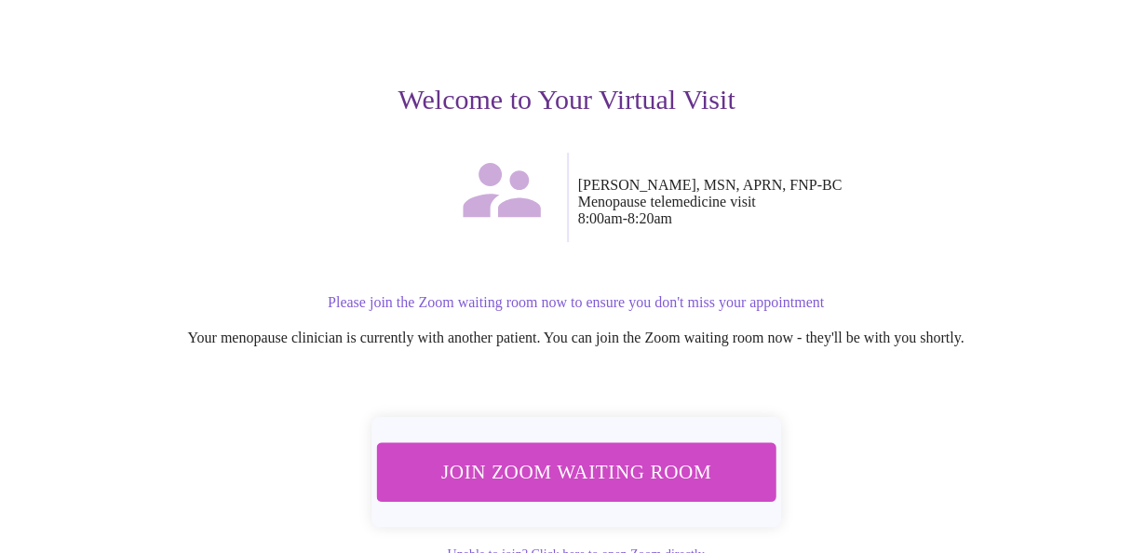
scroll to position [241, 0]
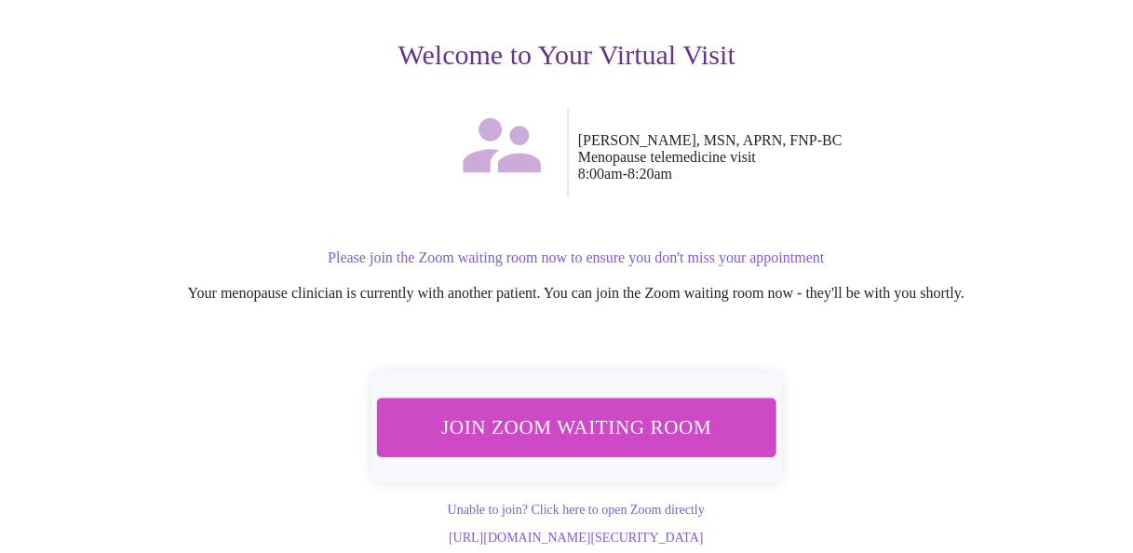
click at [578, 410] on span "Join Zoom Waiting Room" at bounding box center [575, 427] width 350 height 34
